Goal: Information Seeking & Learning: Learn about a topic

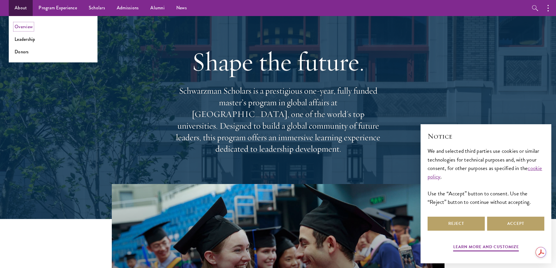
drag, startPoint x: 20, startPoint y: 24, endPoint x: 190, endPoint y: 51, distance: 172.7
click at [20, 24] on link "Overview" at bounding box center [24, 26] width 18 height 7
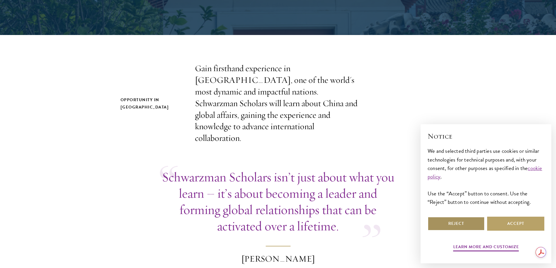
click at [461, 222] on button "Reject" at bounding box center [455, 224] width 57 height 14
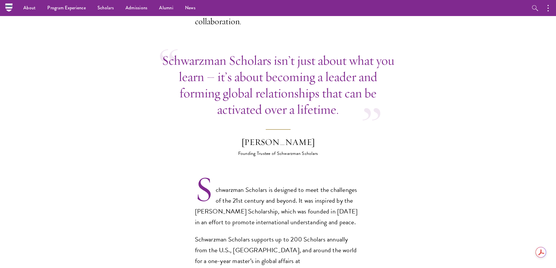
scroll to position [87, 0]
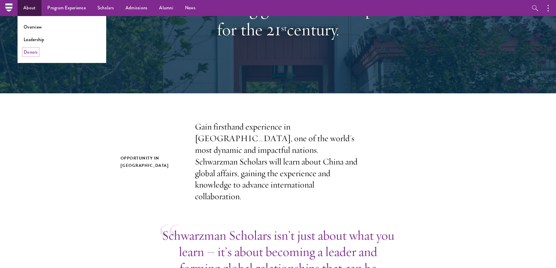
click at [29, 52] on link "Donors" at bounding box center [31, 52] width 14 height 7
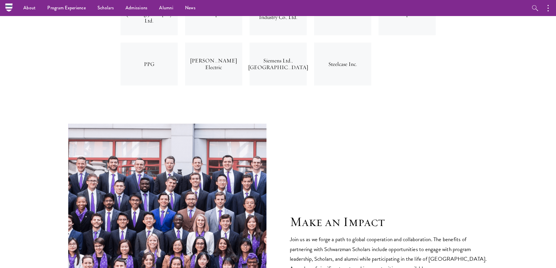
scroll to position [2029, 0]
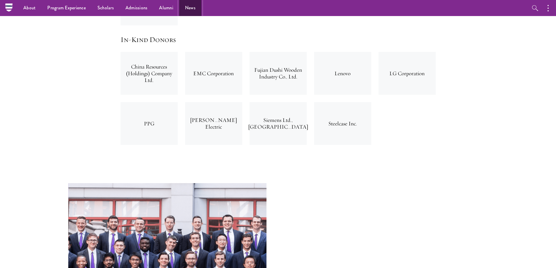
click at [190, 11] on link "News" at bounding box center [190, 8] width 22 height 16
